Goal: Navigation & Orientation: Find specific page/section

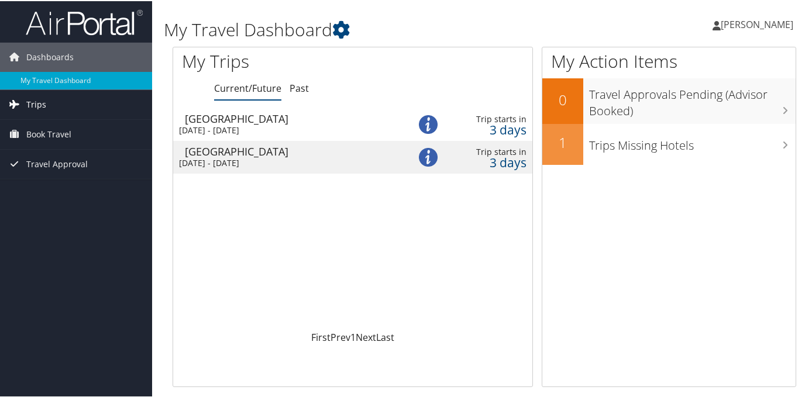
click at [37, 104] on span "Trips" at bounding box center [36, 103] width 20 height 29
